Goal: Go to known website: Access a specific website the user already knows

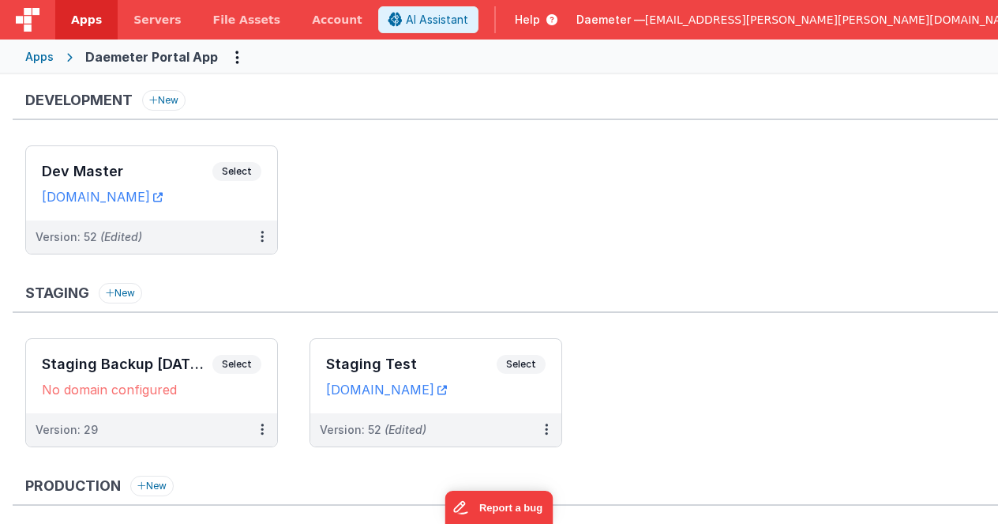
click at [39, 62] on div "Apps" at bounding box center [39, 57] width 28 height 16
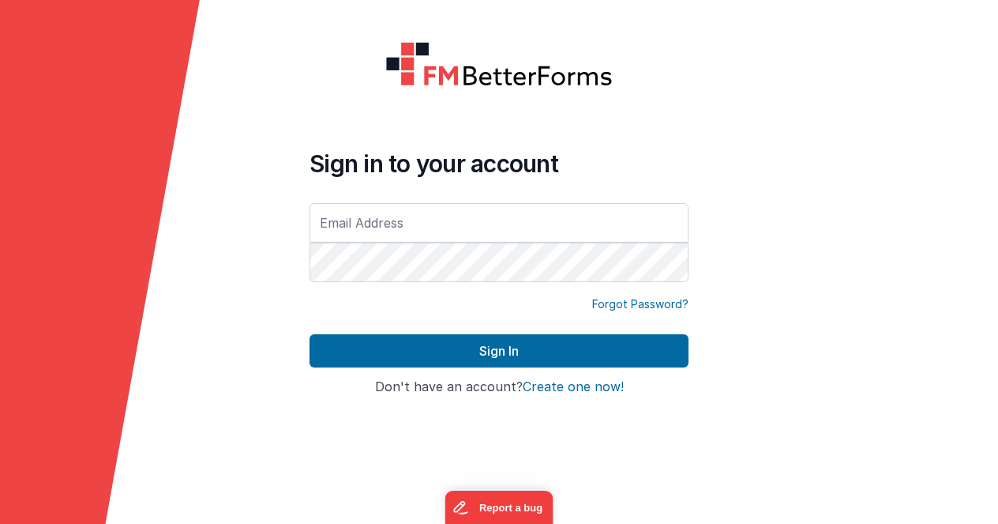
click at [422, 217] on input "text" at bounding box center [499, 222] width 379 height 39
type input "[EMAIL_ADDRESS][PERSON_NAME][PERSON_NAME][DOMAIN_NAME]"
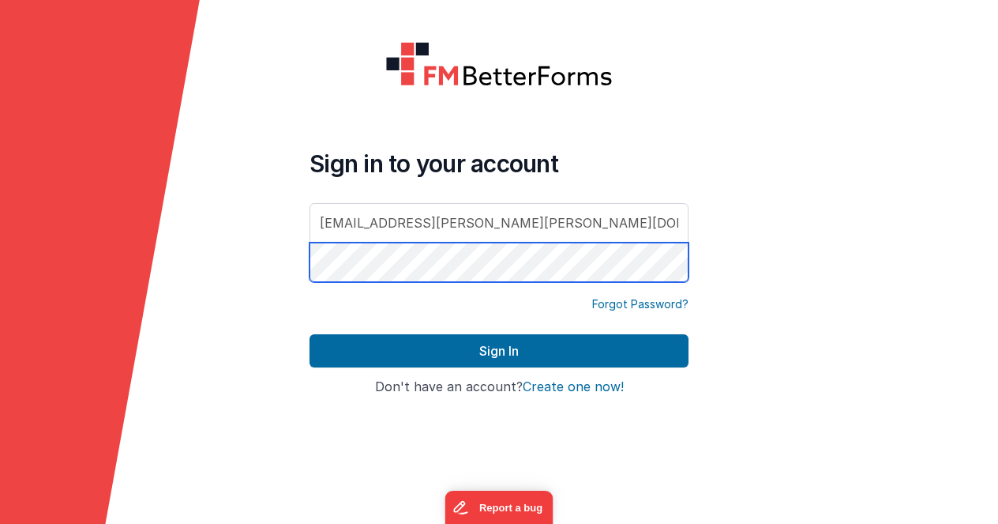
click at [310, 334] on button "Sign In" at bounding box center [499, 350] width 379 height 33
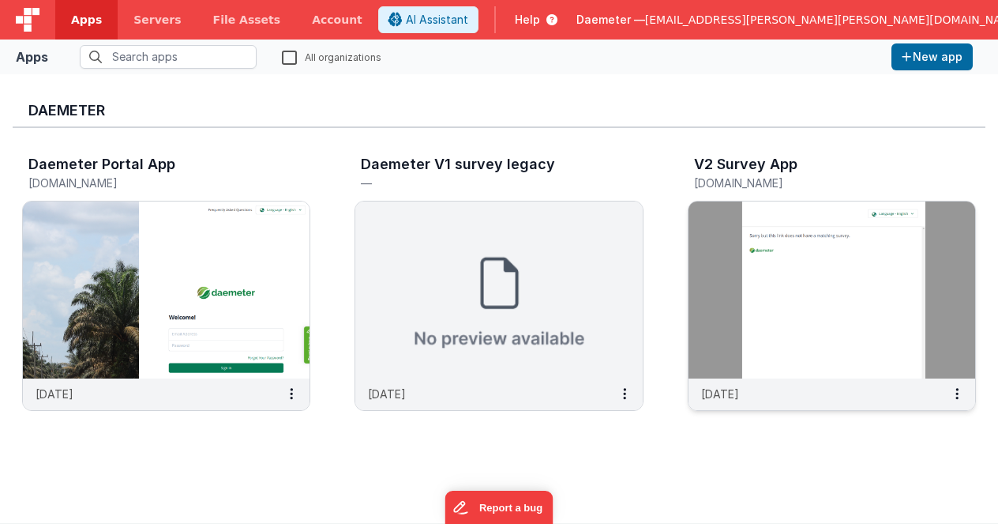
click at [798, 302] on img at bounding box center [832, 289] width 287 height 177
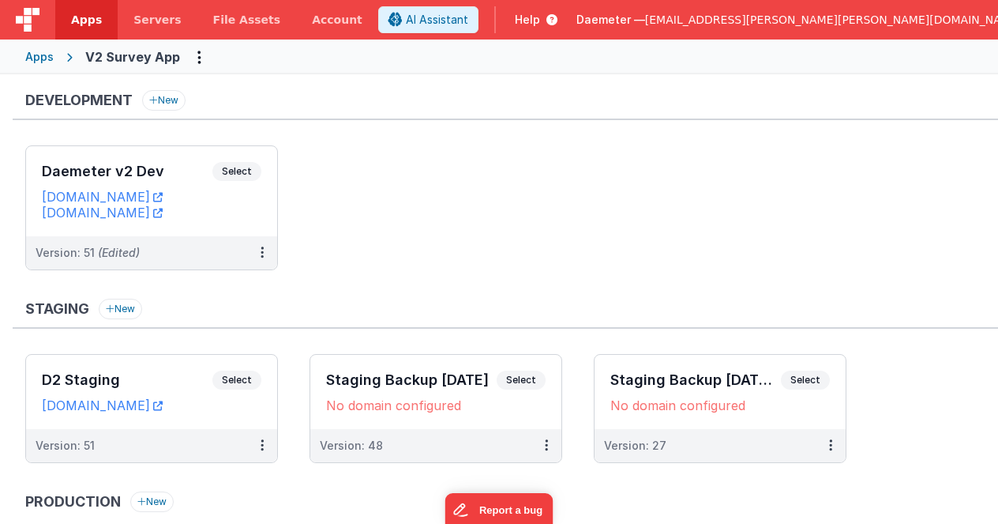
click at [38, 59] on div "Apps" at bounding box center [39, 57] width 28 height 16
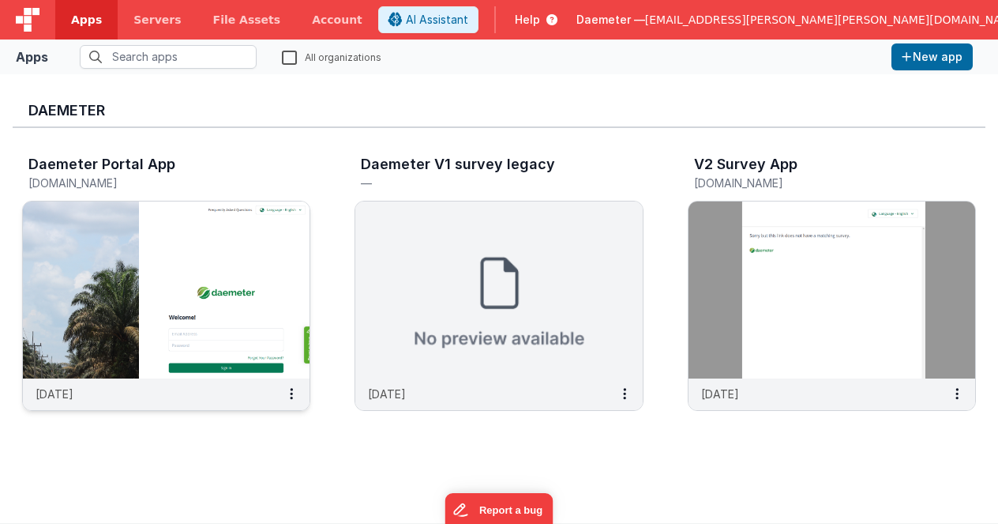
click at [190, 270] on img at bounding box center [166, 289] width 287 height 177
